Goal: Information Seeking & Learning: Find contact information

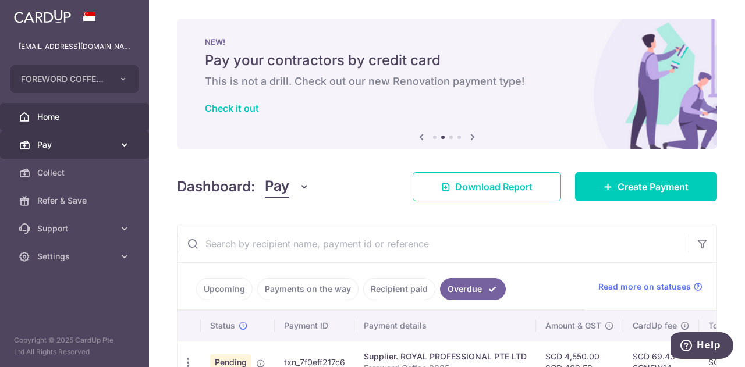
scroll to position [76, 0]
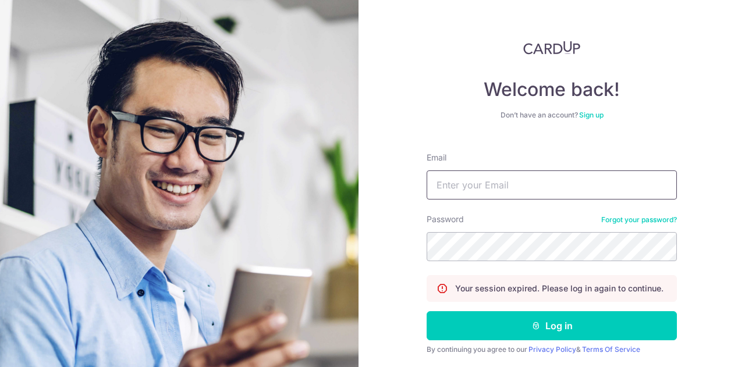
click at [501, 180] on input "Email" at bounding box center [551, 184] width 250 height 29
type input "[EMAIL_ADDRESS][DOMAIN_NAME]"
click at [426, 311] on button "Log in" at bounding box center [551, 325] width 250 height 29
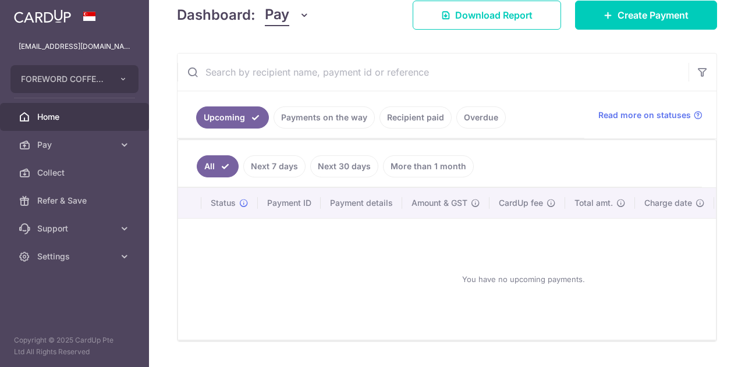
scroll to position [157, 0]
click at [469, 108] on link "Overdue" at bounding box center [480, 118] width 49 height 22
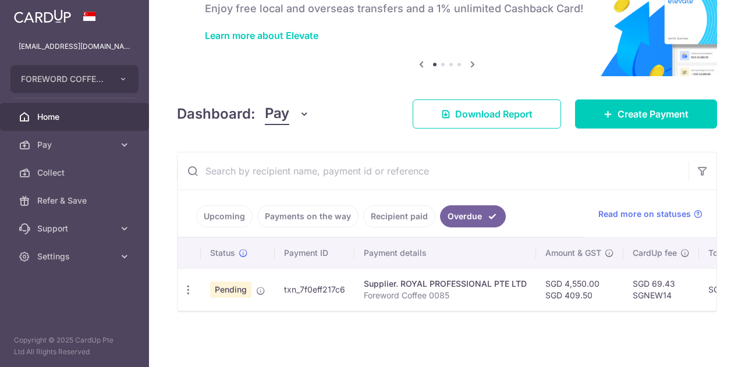
scroll to position [0, 0]
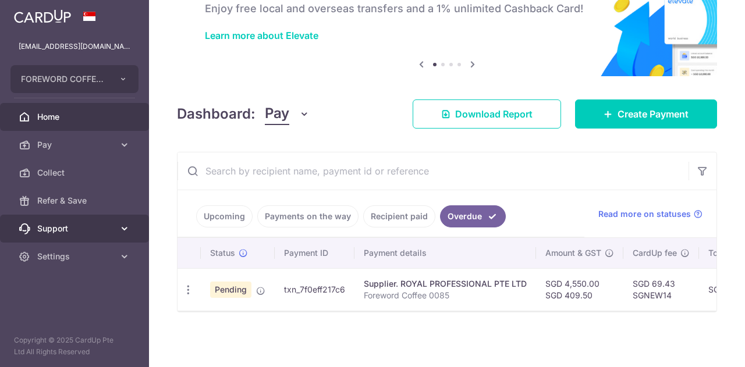
click at [54, 232] on span "Support" at bounding box center [75, 229] width 77 height 12
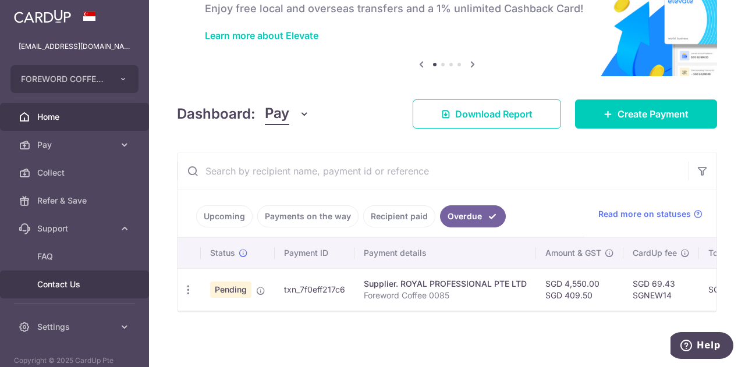
click at [47, 280] on span "Contact Us" at bounding box center [75, 285] width 77 height 12
